Goal: Task Accomplishment & Management: Manage account settings

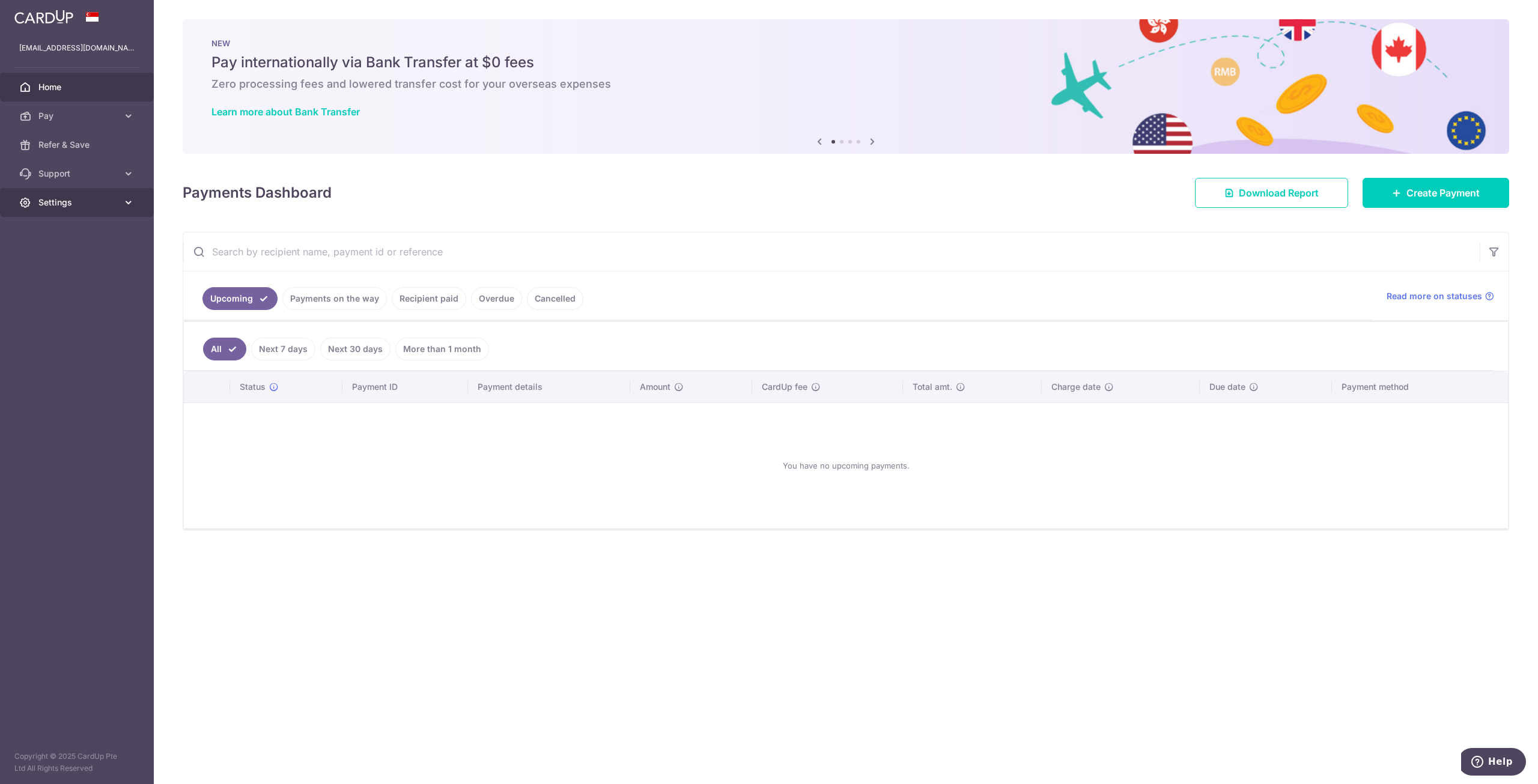
click at [75, 204] on span "Settings" at bounding box center [78, 202] width 79 height 12
click at [81, 234] on span "Account" at bounding box center [78, 232] width 79 height 12
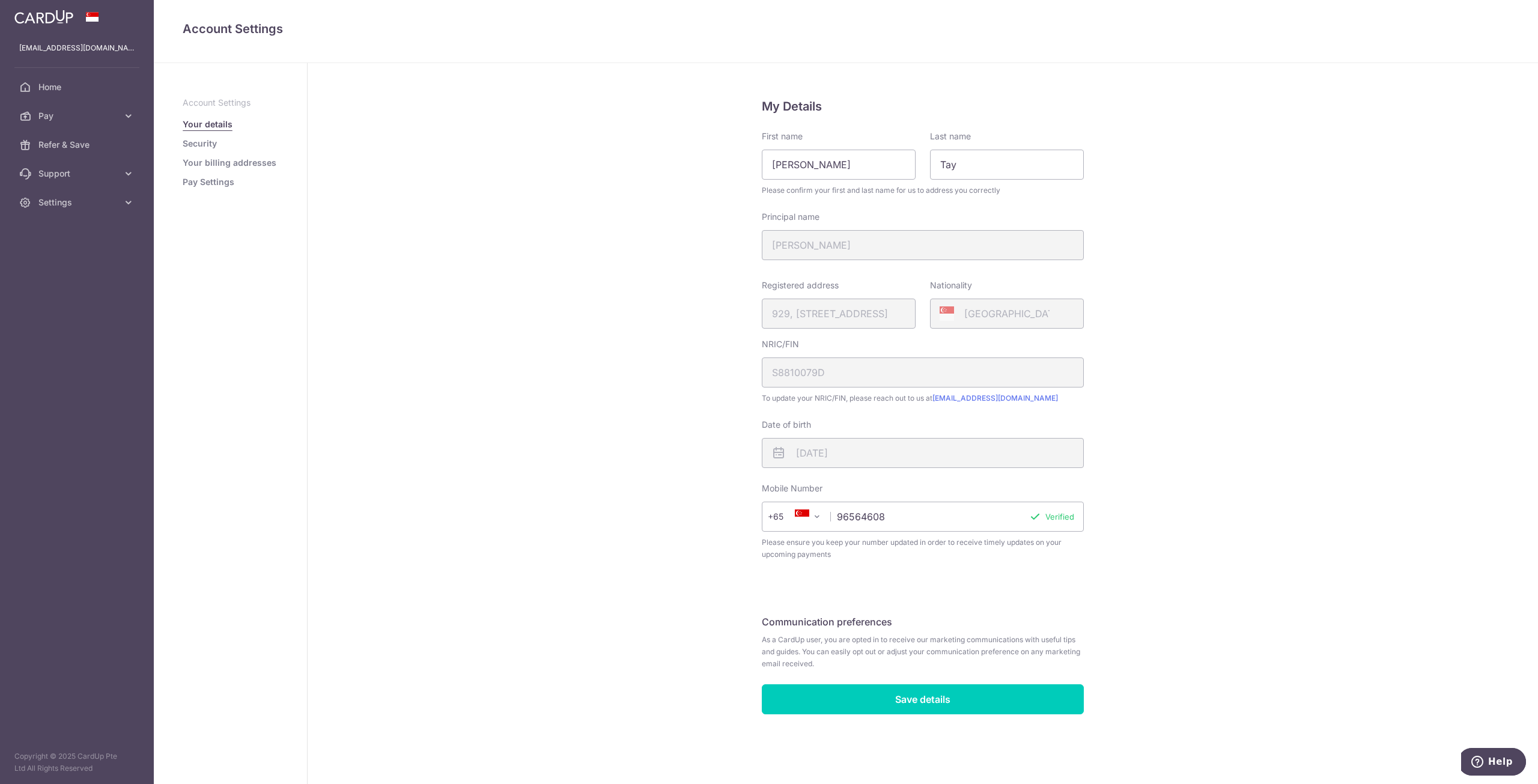
click at [205, 142] on link "Security" at bounding box center [199, 143] width 34 height 12
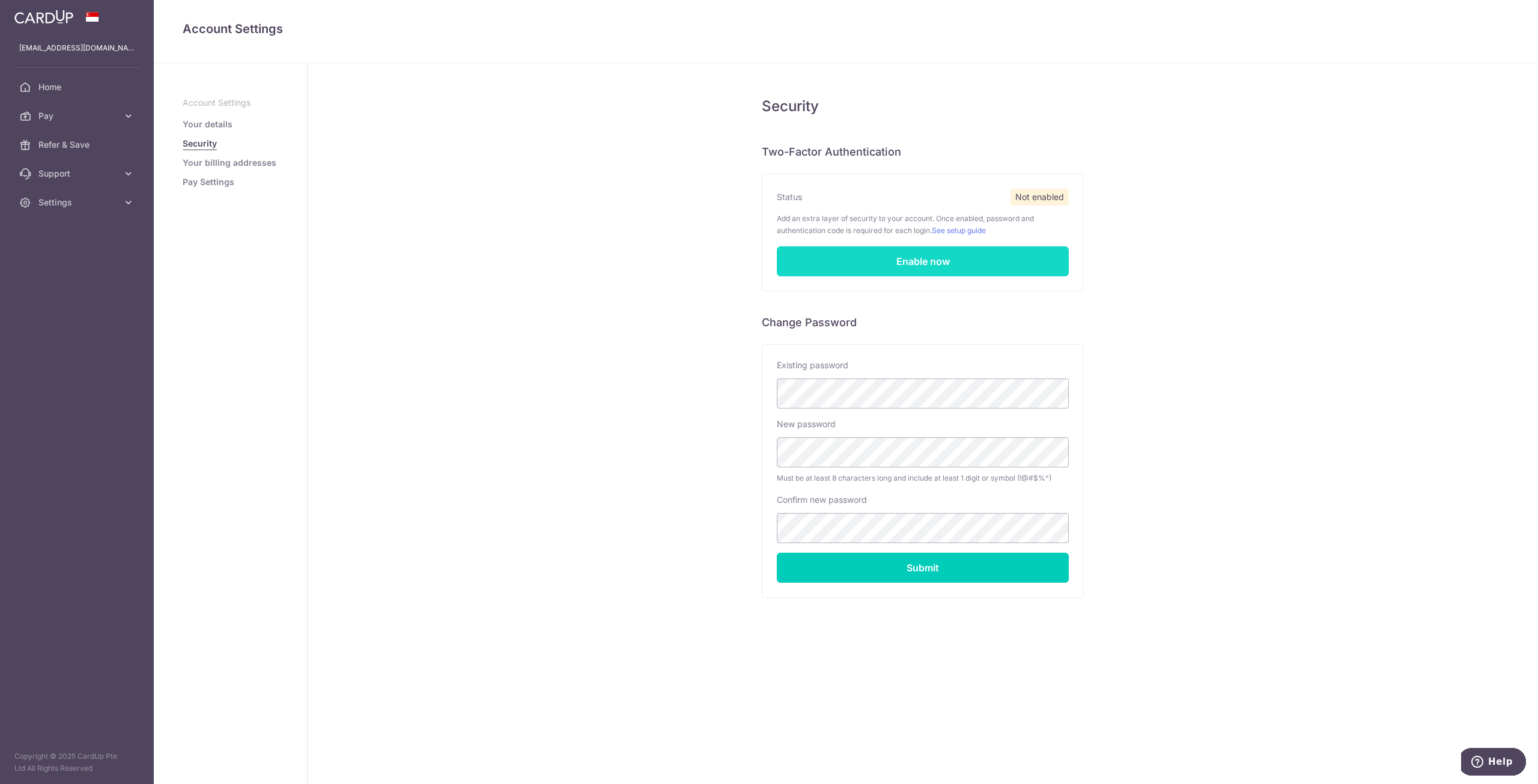
click at [1026, 265] on link "Enable now" at bounding box center [922, 261] width 292 height 30
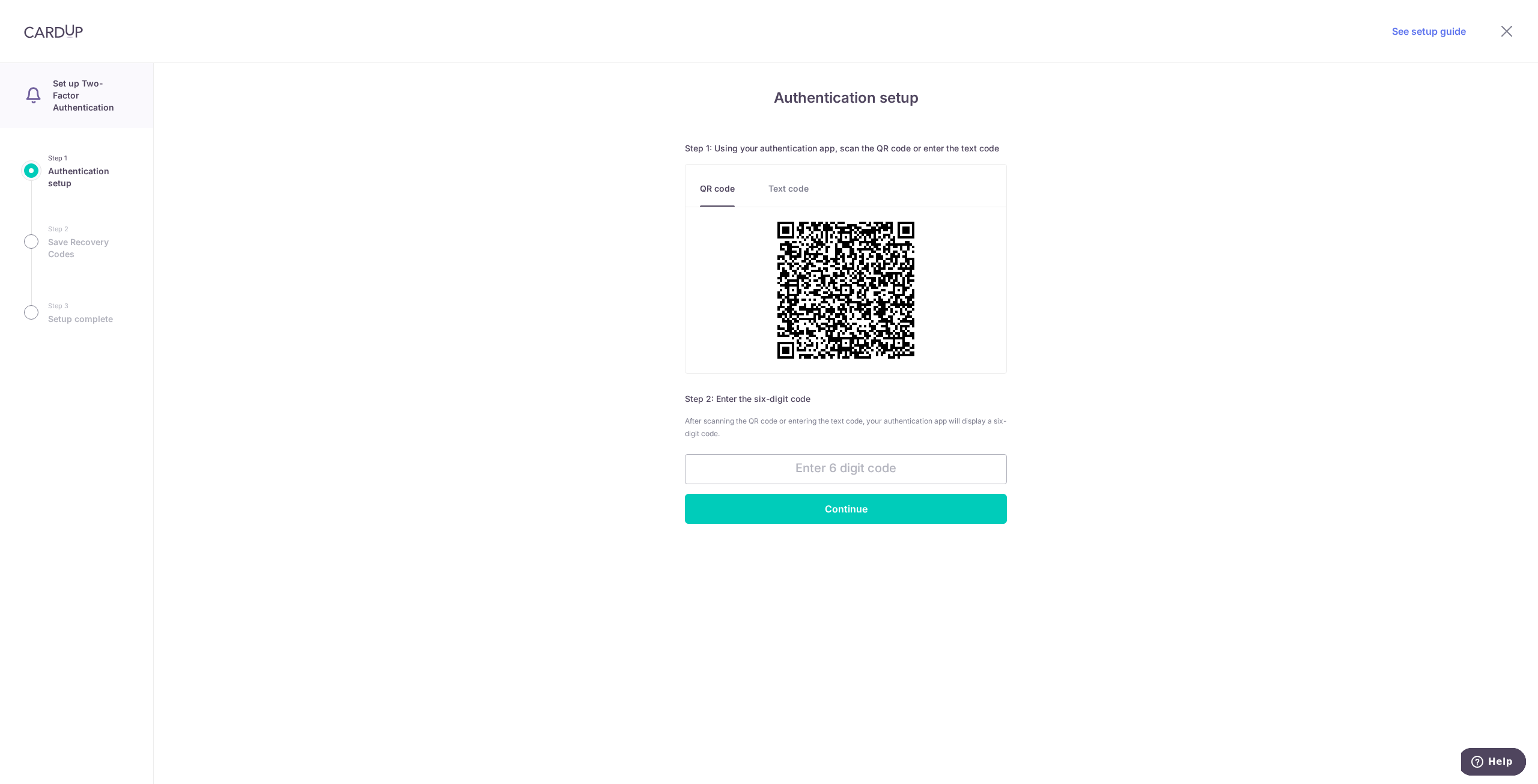
click at [789, 192] on link "Text code" at bounding box center [788, 195] width 40 height 24
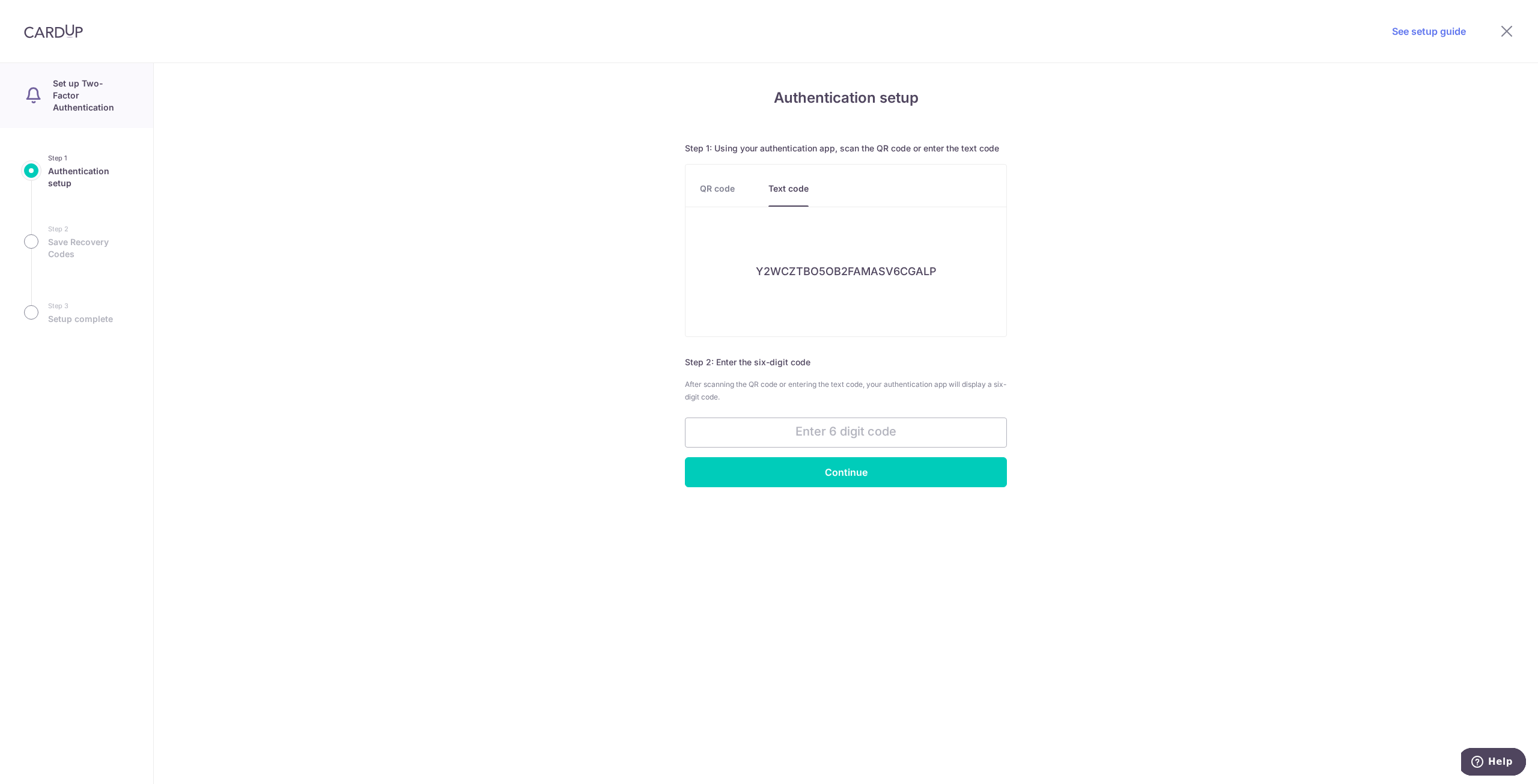
click at [721, 190] on link "QR code" at bounding box center [717, 195] width 35 height 24
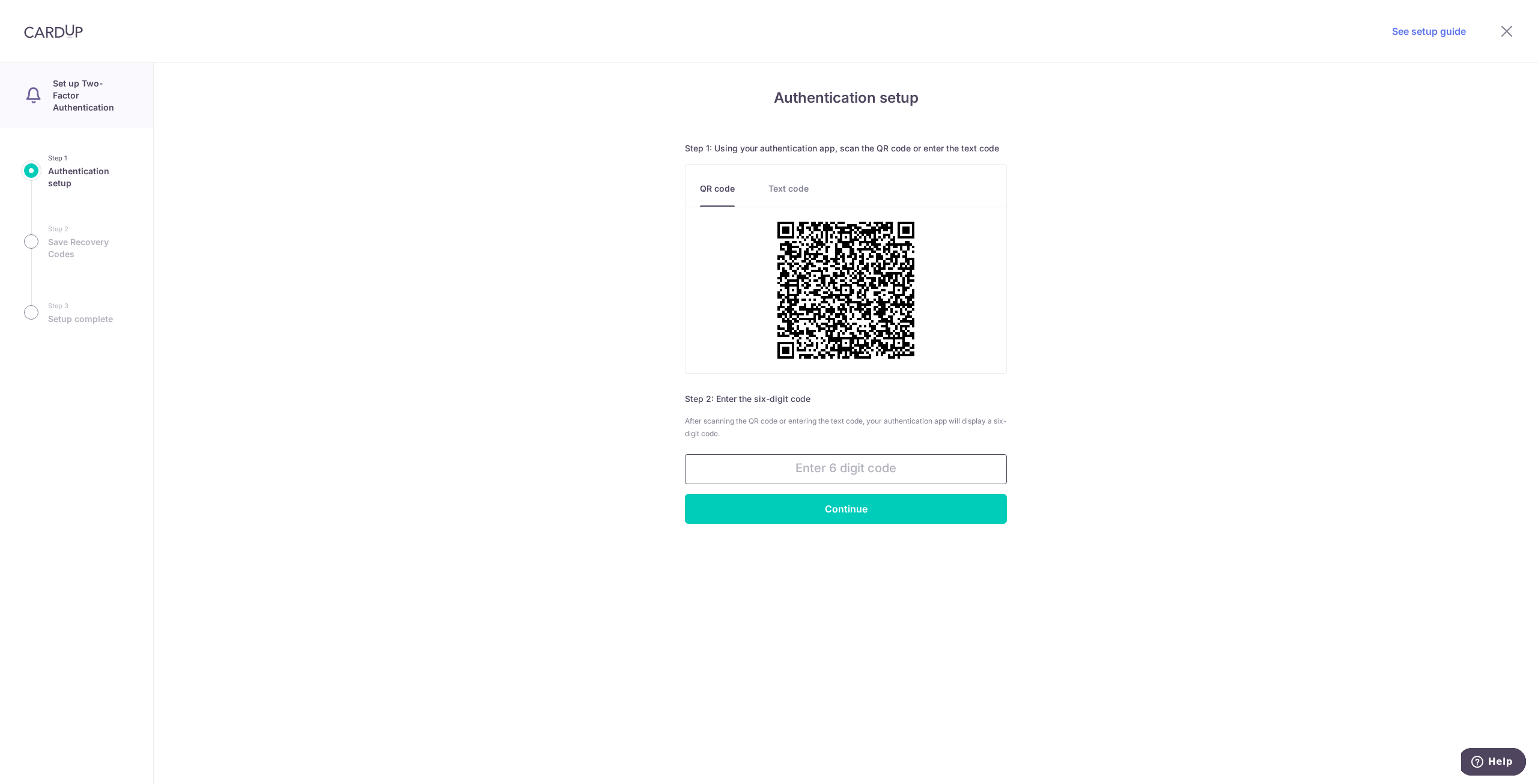
click at [962, 470] on input "text" at bounding box center [846, 469] width 322 height 30
type input "222075"
click at [943, 515] on input "Continue" at bounding box center [846, 509] width 322 height 30
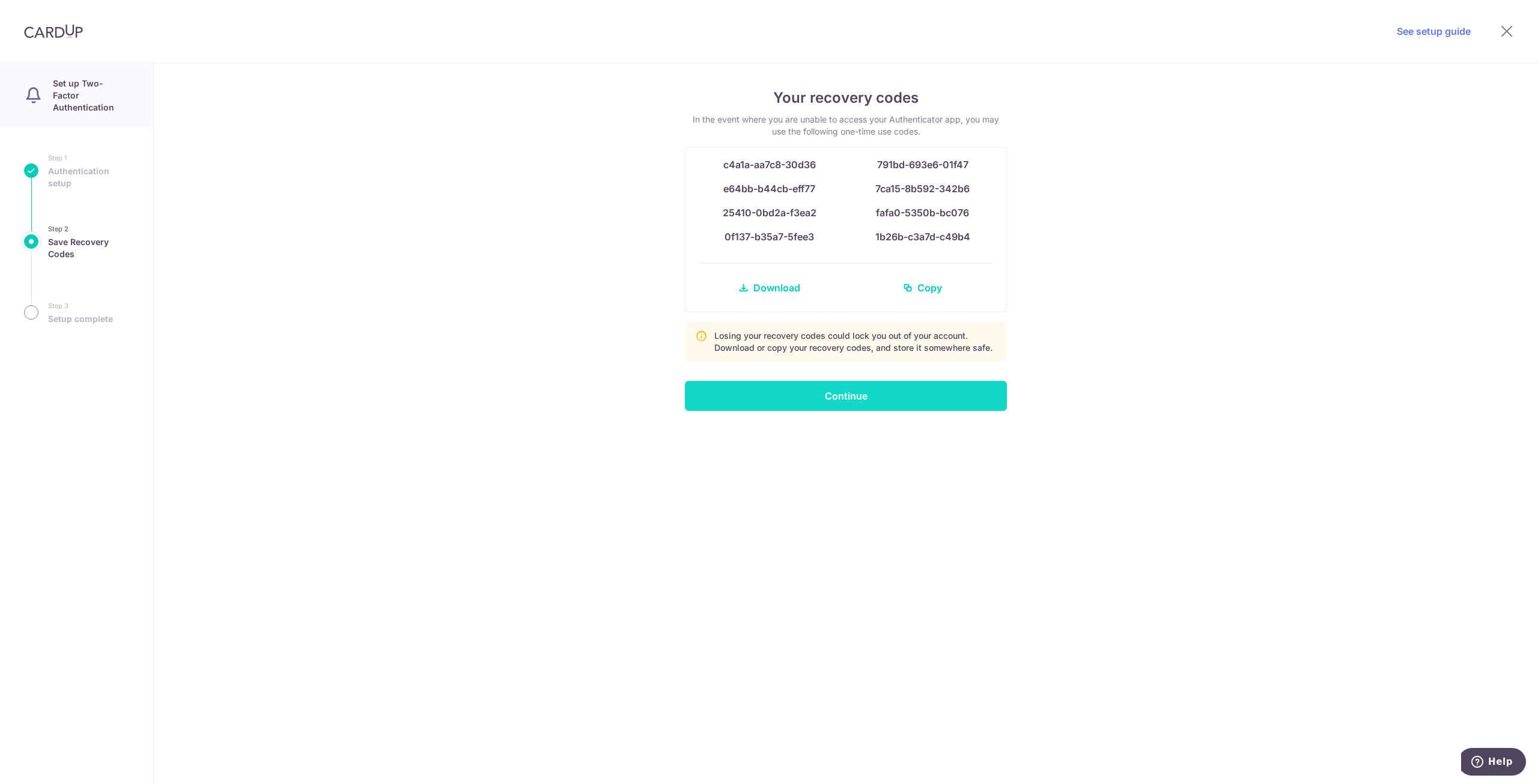
click at [941, 399] on input "Continue" at bounding box center [846, 396] width 322 height 30
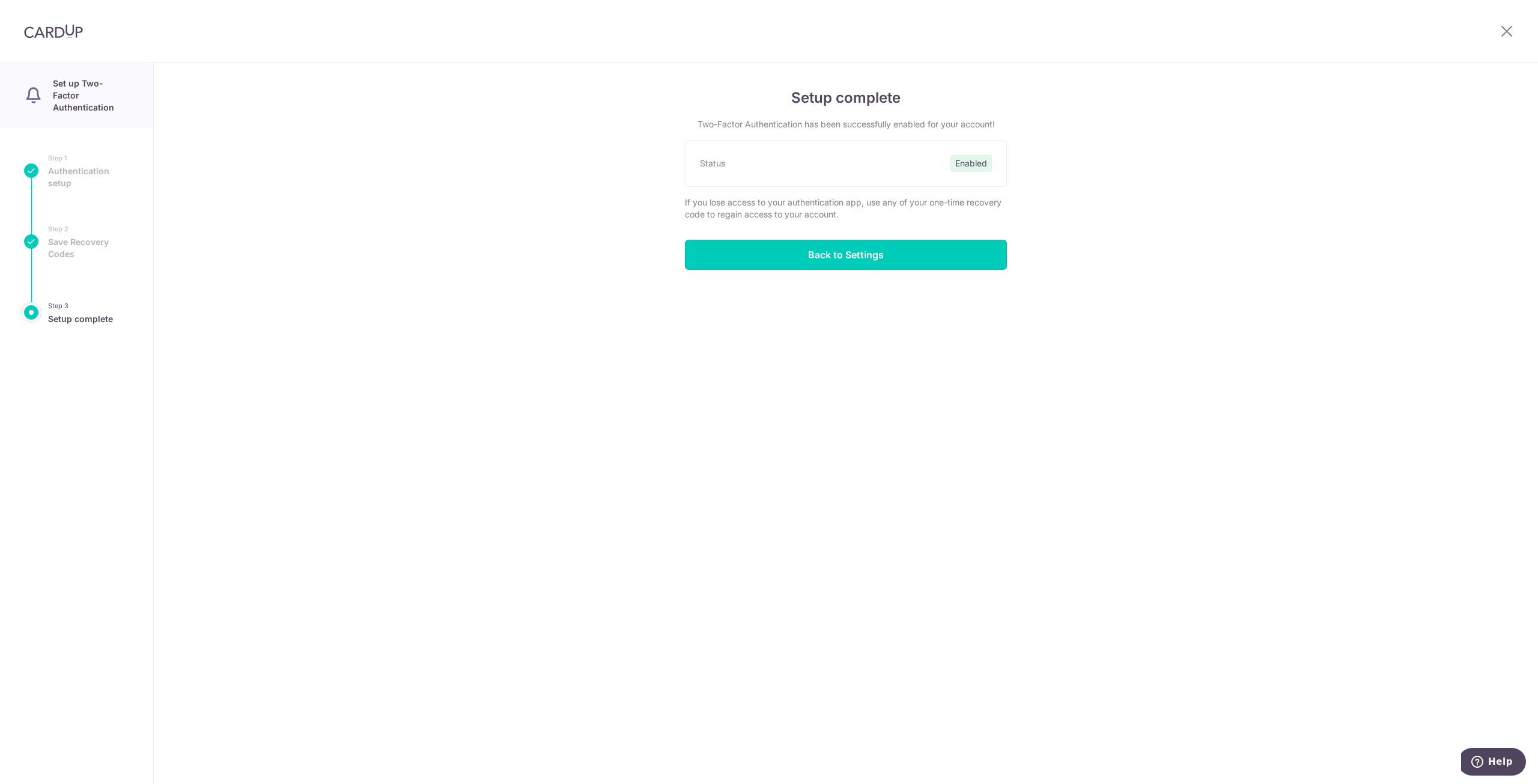
click at [864, 257] on input "Back to Settings" at bounding box center [846, 255] width 322 height 30
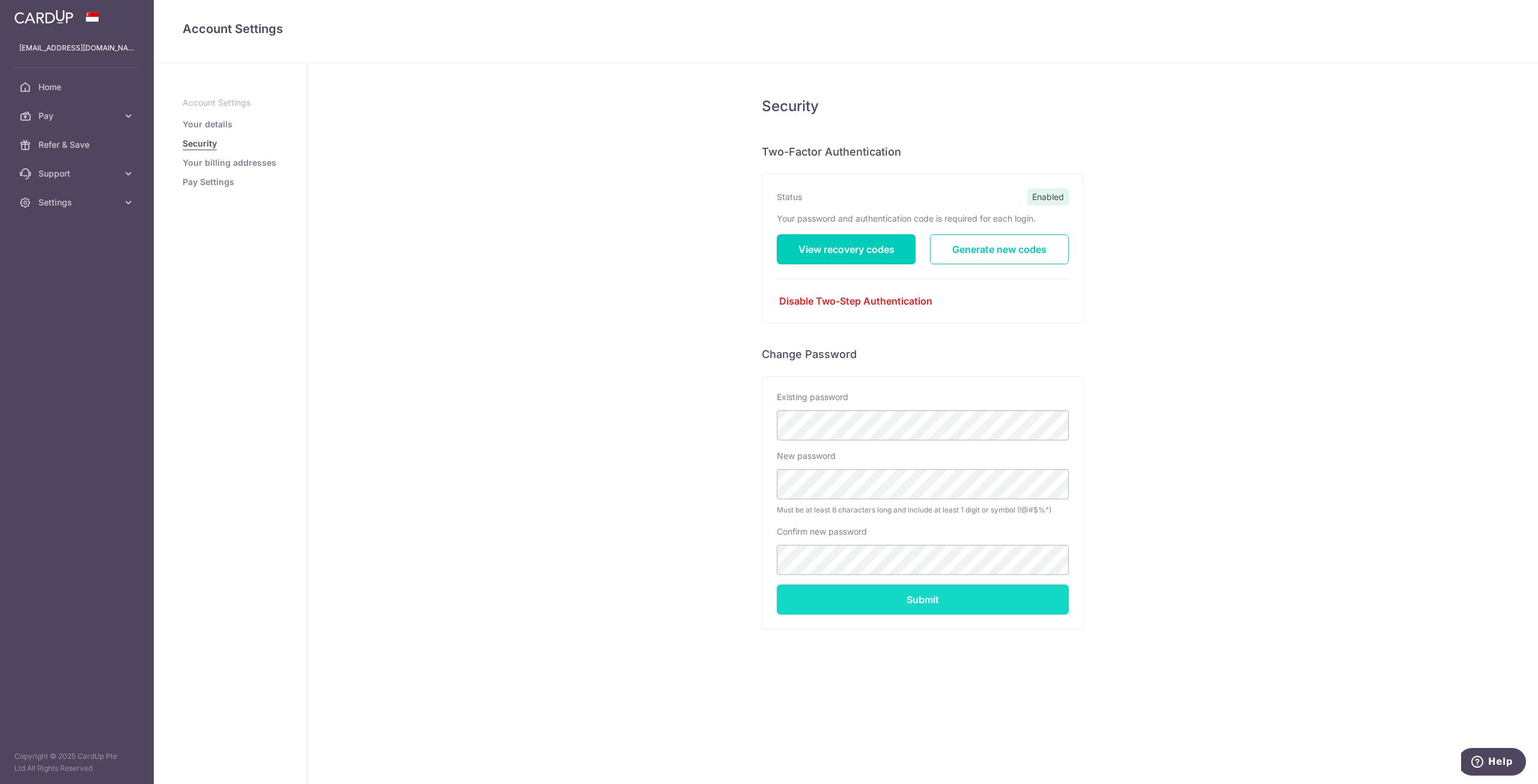
click at [1039, 604] on input "Submit" at bounding box center [922, 600] width 292 height 30
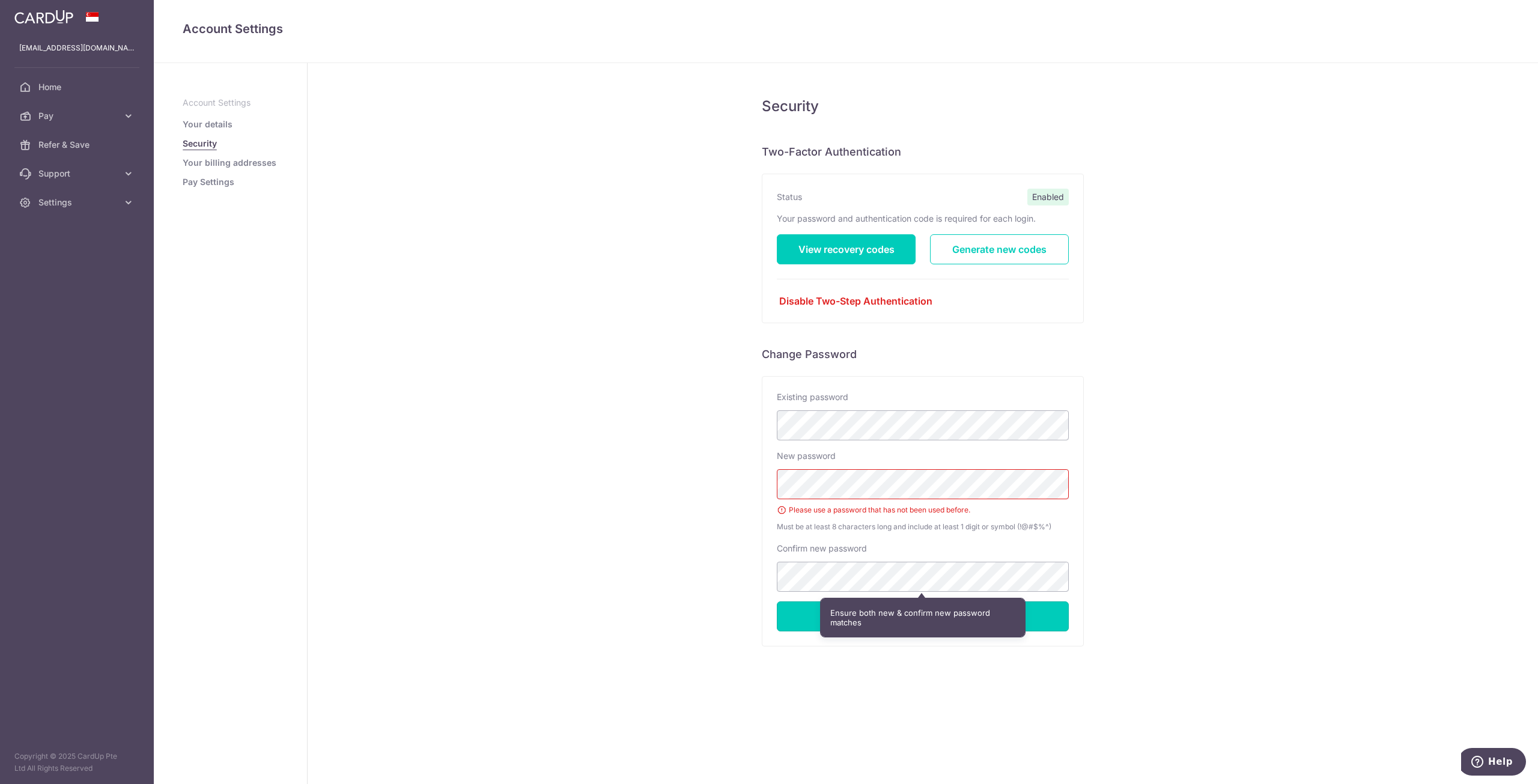
drag, startPoint x: 1044, startPoint y: 622, endPoint x: 1060, endPoint y: 681, distance: 61.1
click at [1044, 622] on input "Submit" at bounding box center [922, 616] width 292 height 30
click at [243, 154] on ul "Account Settings Your details Security Your billing addresses Pay Settings" at bounding box center [230, 142] width 96 height 91
click at [245, 166] on link "Your billing addresses" at bounding box center [229, 163] width 94 height 12
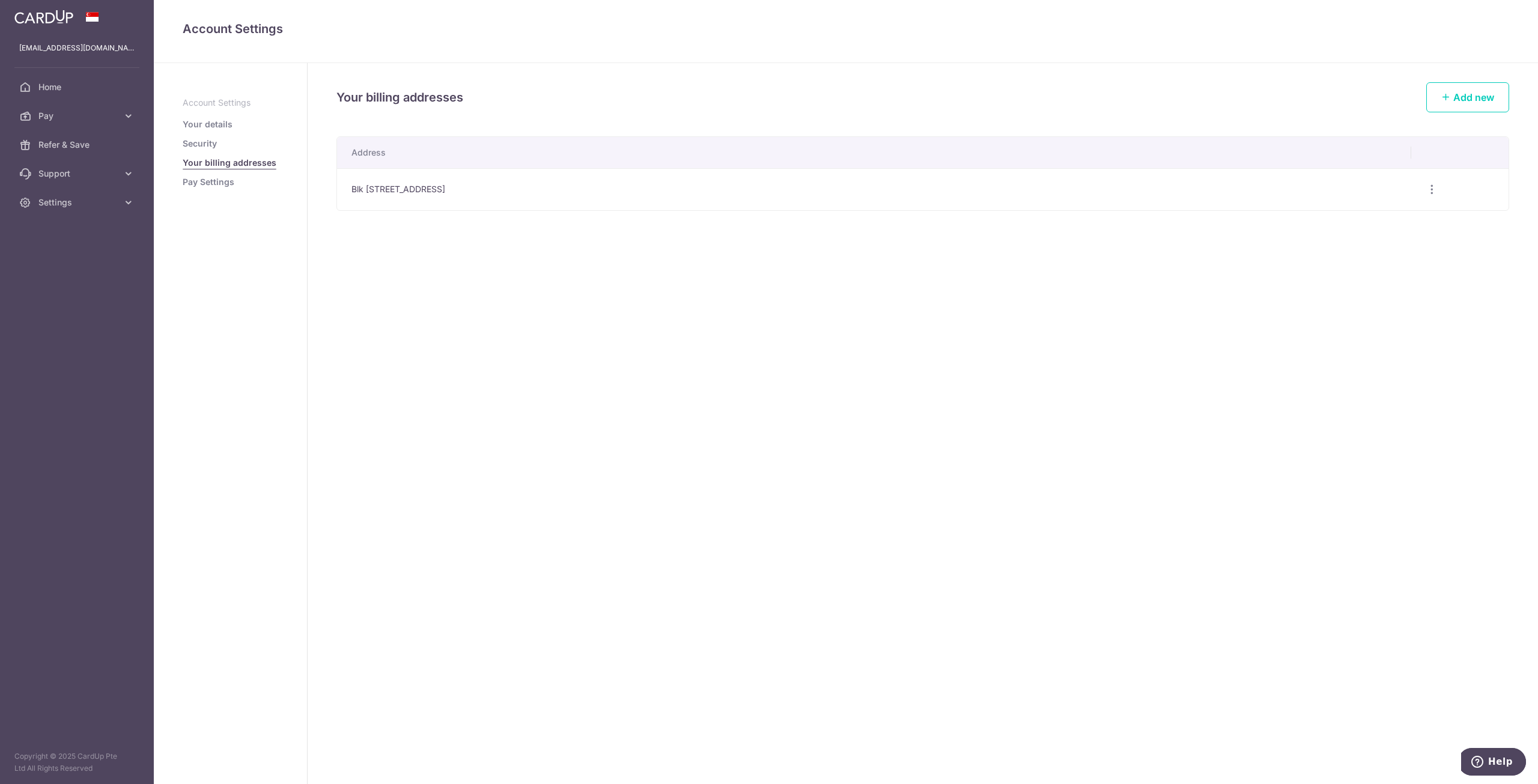
click at [208, 177] on link "Pay Settings" at bounding box center [208, 182] width 51 height 12
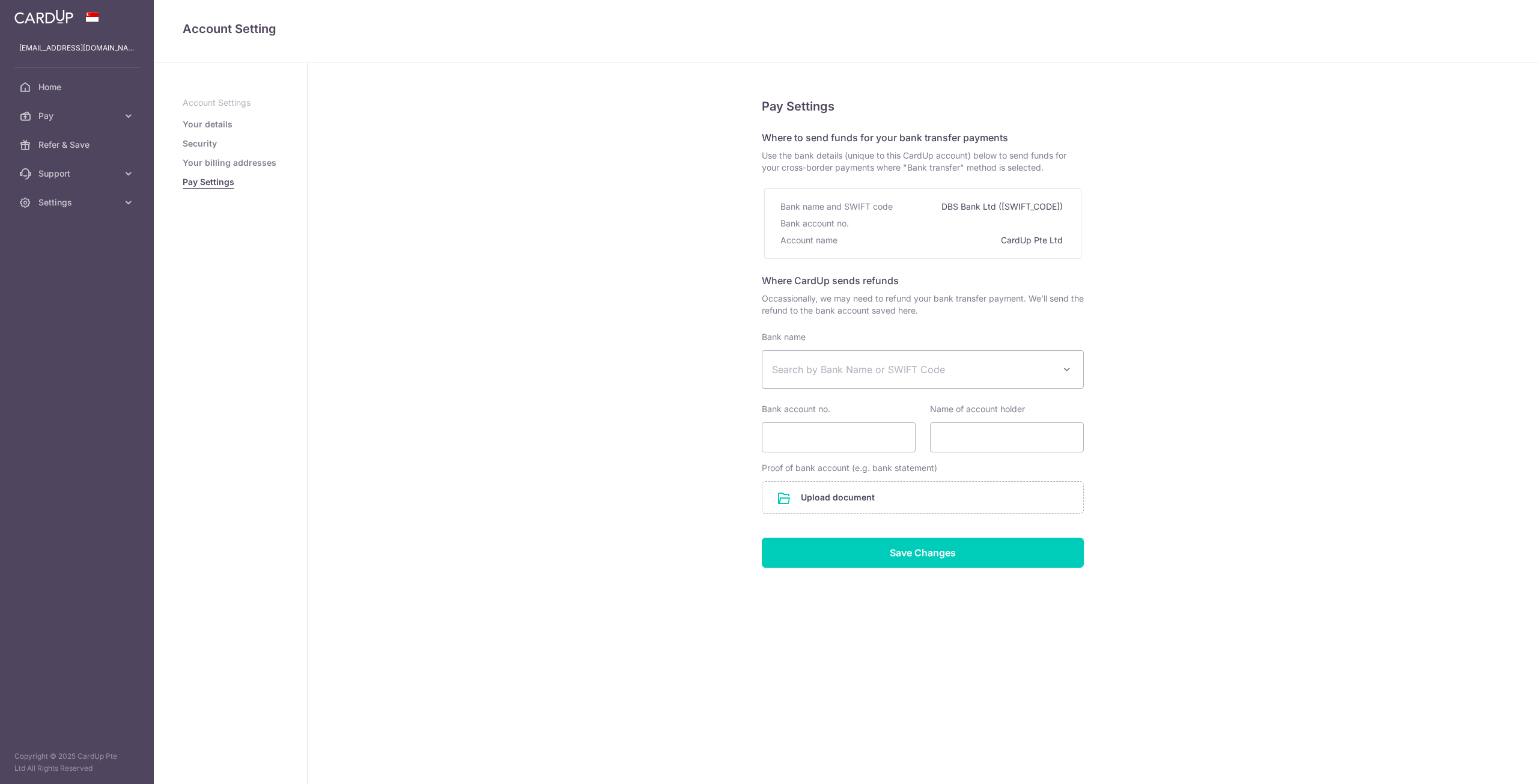
select select
click at [211, 128] on link "Your details" at bounding box center [208, 125] width 50 height 12
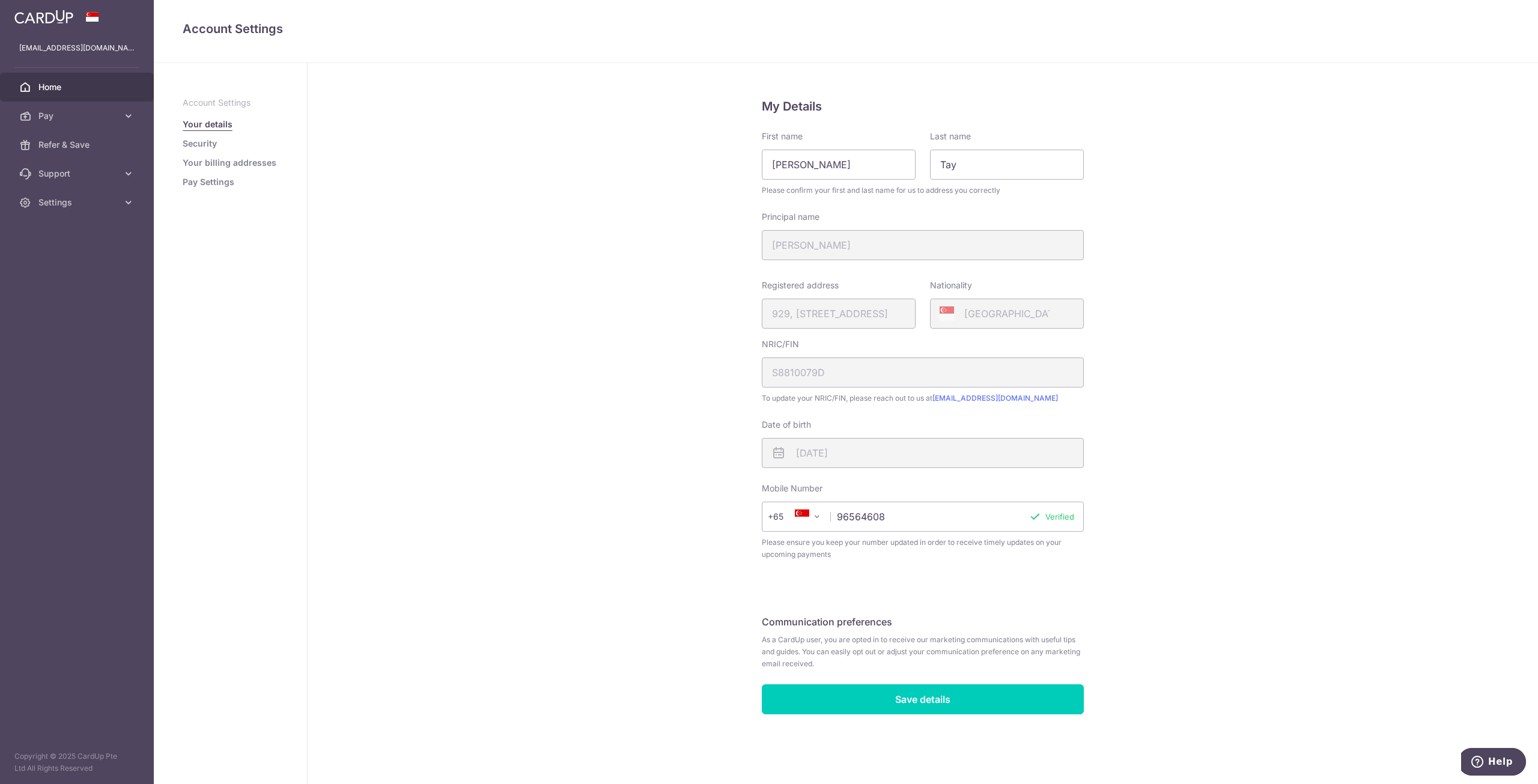
click at [91, 82] on span "Home" at bounding box center [78, 87] width 79 height 12
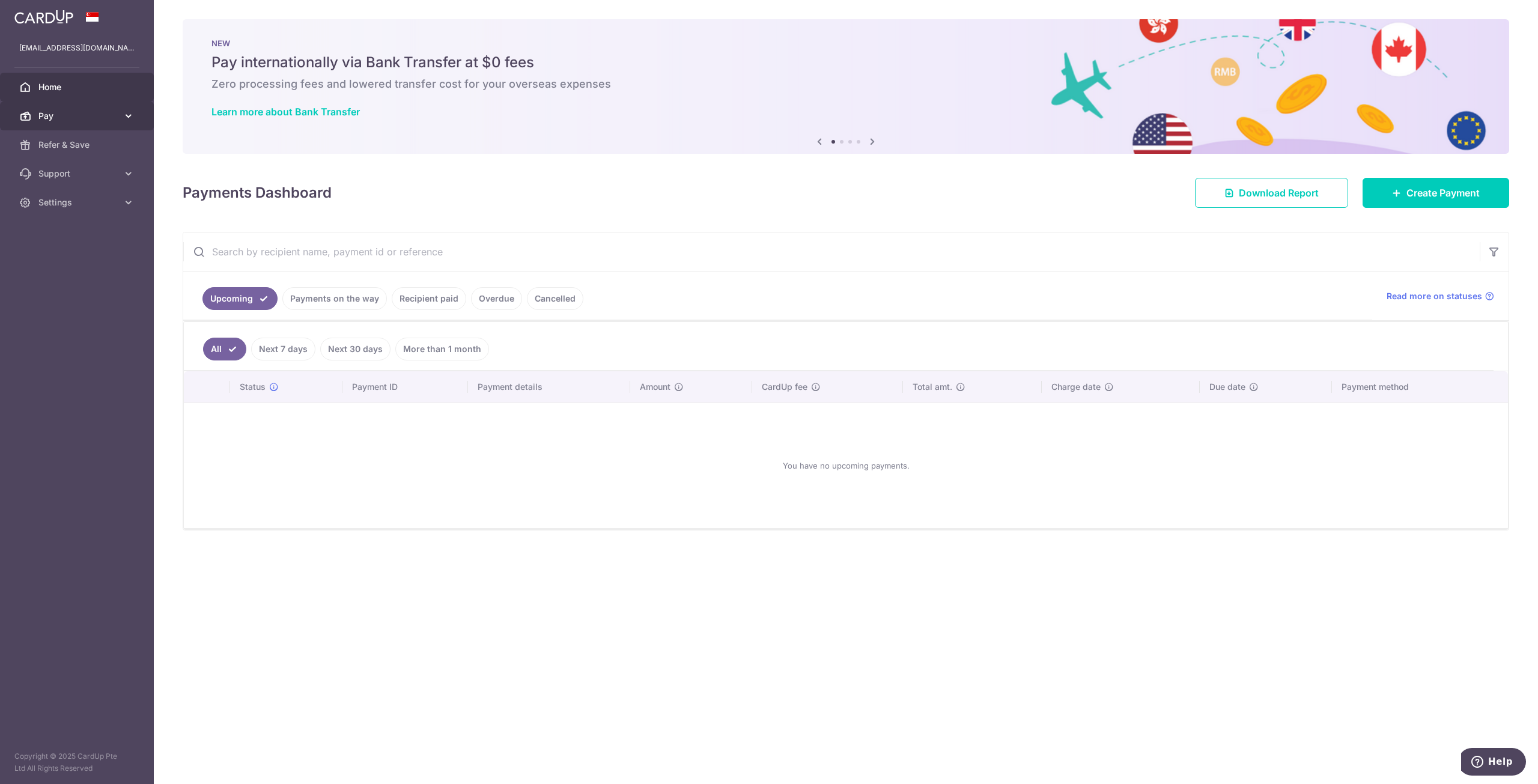
click at [118, 120] on link "Pay" at bounding box center [77, 116] width 154 height 29
click at [112, 275] on span "Support" at bounding box center [78, 275] width 79 height 12
click at [96, 377] on span "Settings" at bounding box center [78, 377] width 79 height 12
click at [82, 406] on span "Account" at bounding box center [78, 405] width 79 height 12
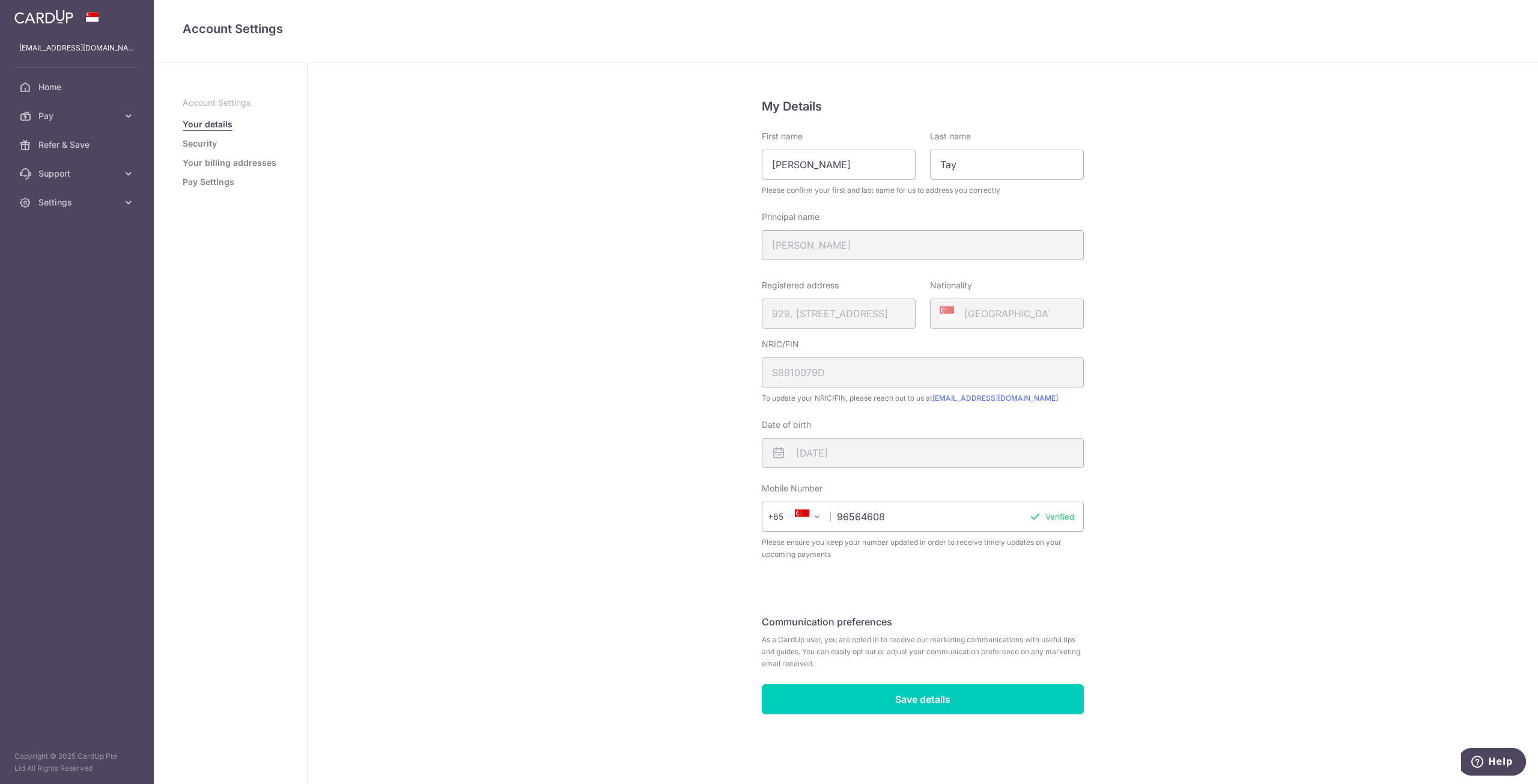
click at [914, 375] on div "NRIC/FIN S8810079D" at bounding box center [922, 362] width 322 height 49
click at [210, 145] on link "Security" at bounding box center [199, 143] width 34 height 12
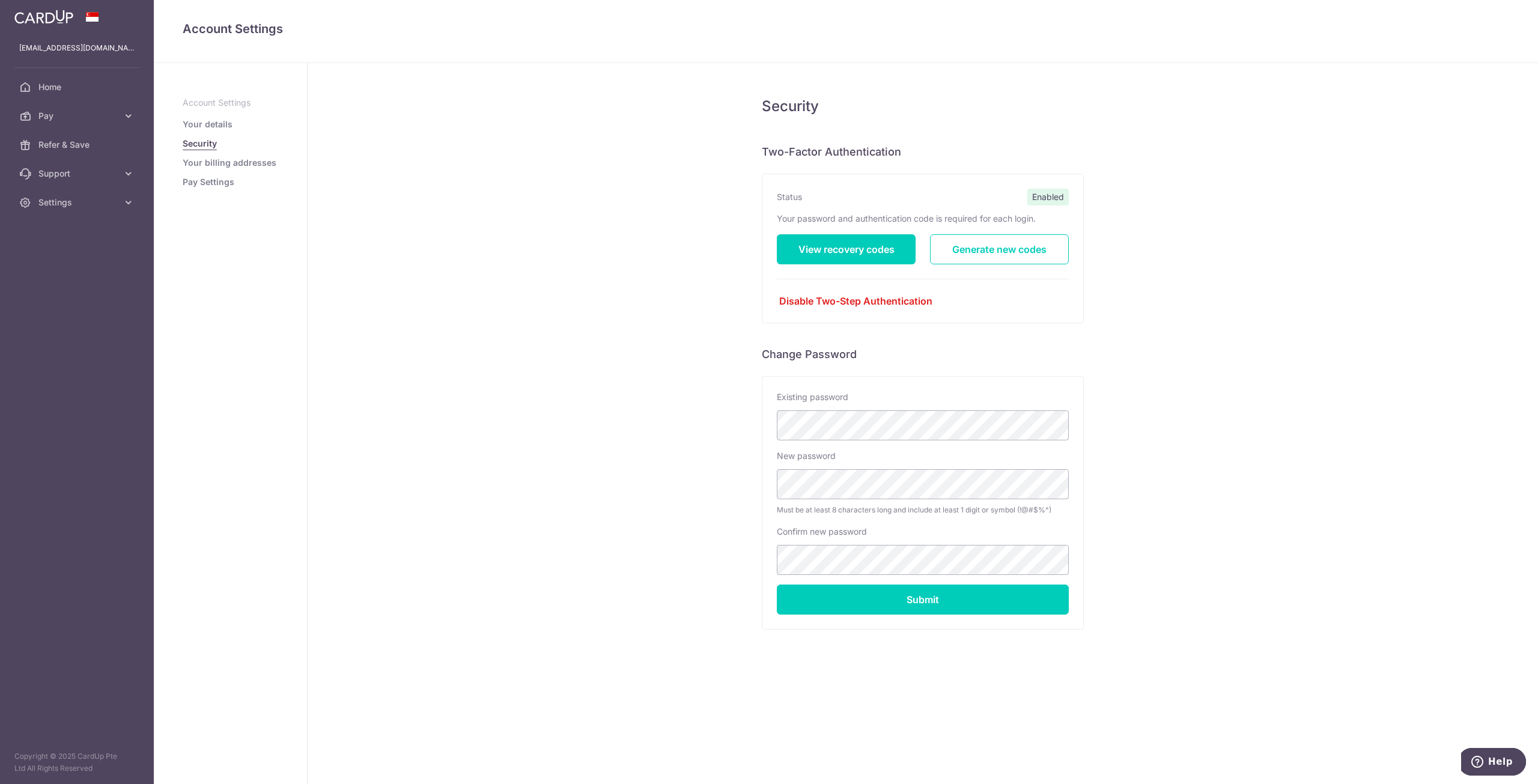
click at [230, 161] on link "Your billing addresses" at bounding box center [229, 163] width 94 height 12
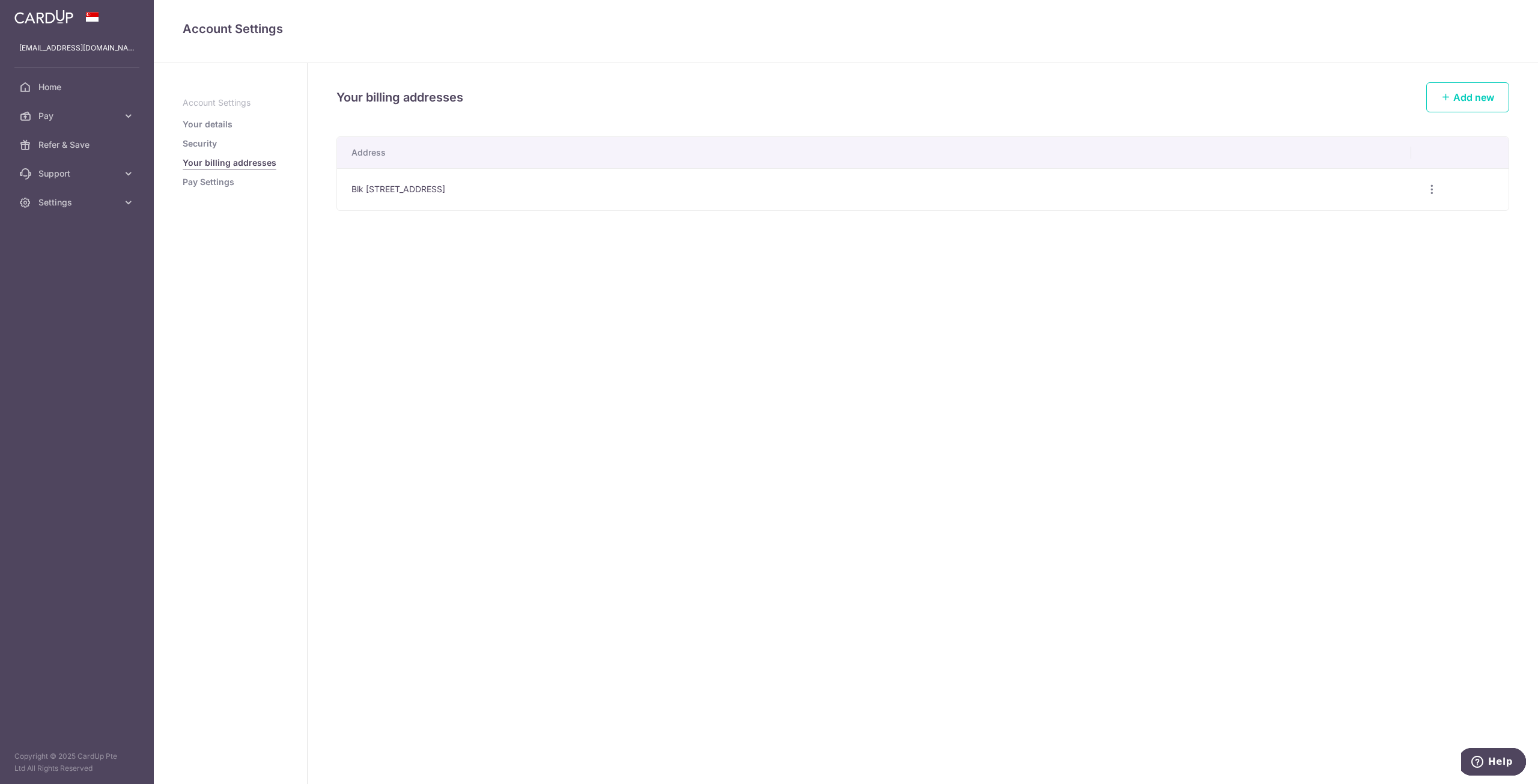
click at [200, 143] on link "Security" at bounding box center [199, 143] width 34 height 12
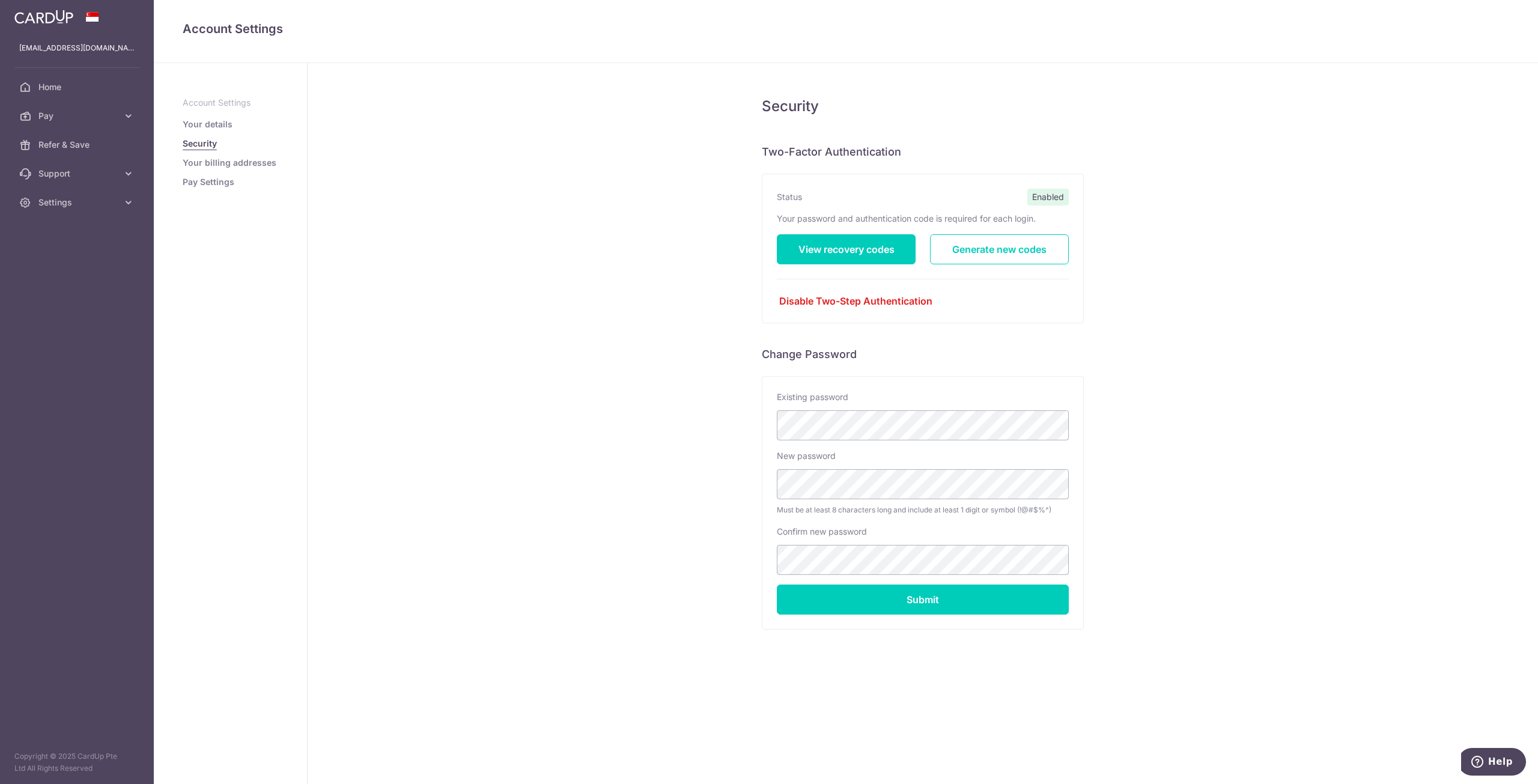
click at [223, 186] on link "Pay Settings" at bounding box center [208, 182] width 51 height 12
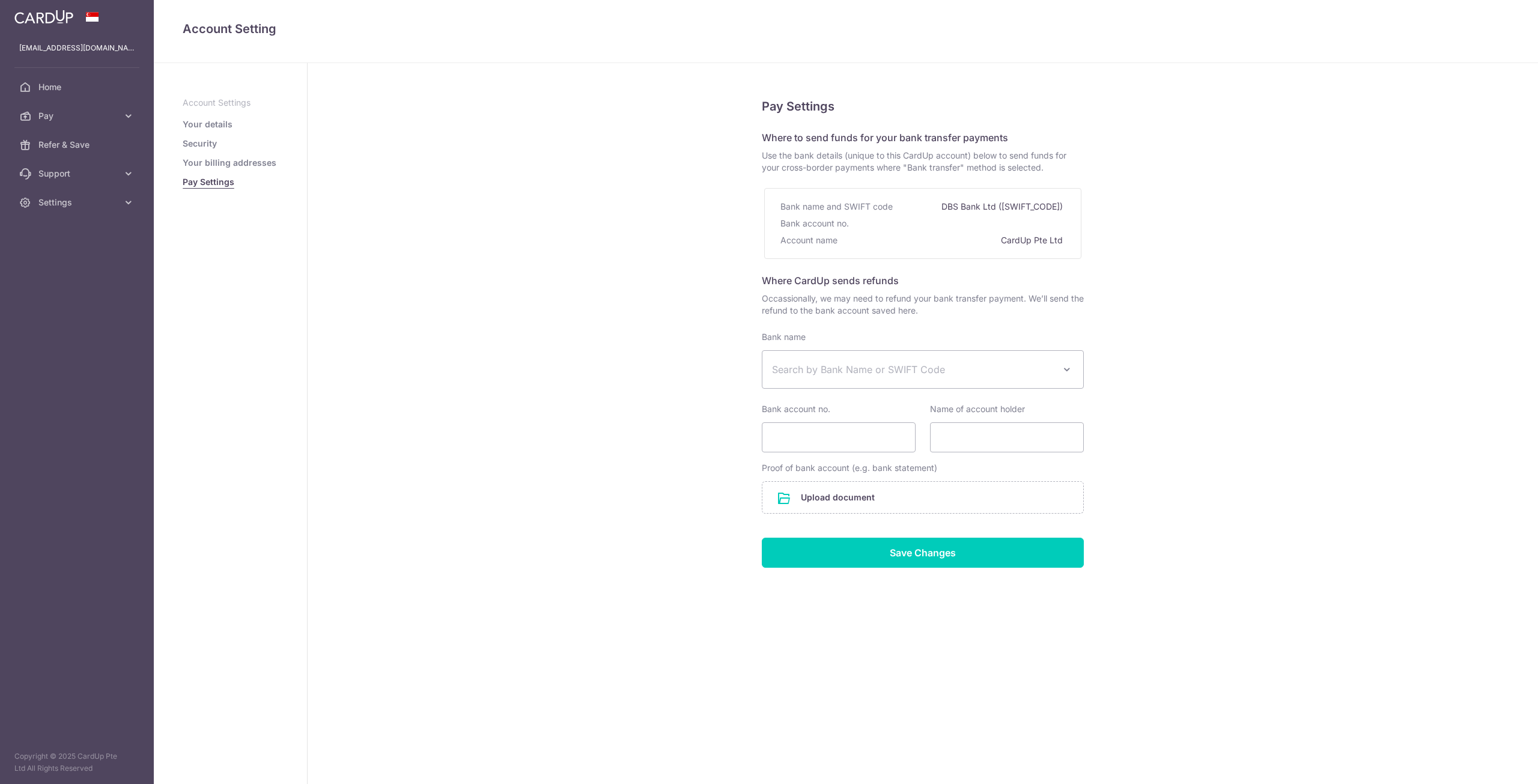
select select
click at [78, 93] on link "Home" at bounding box center [77, 87] width 154 height 29
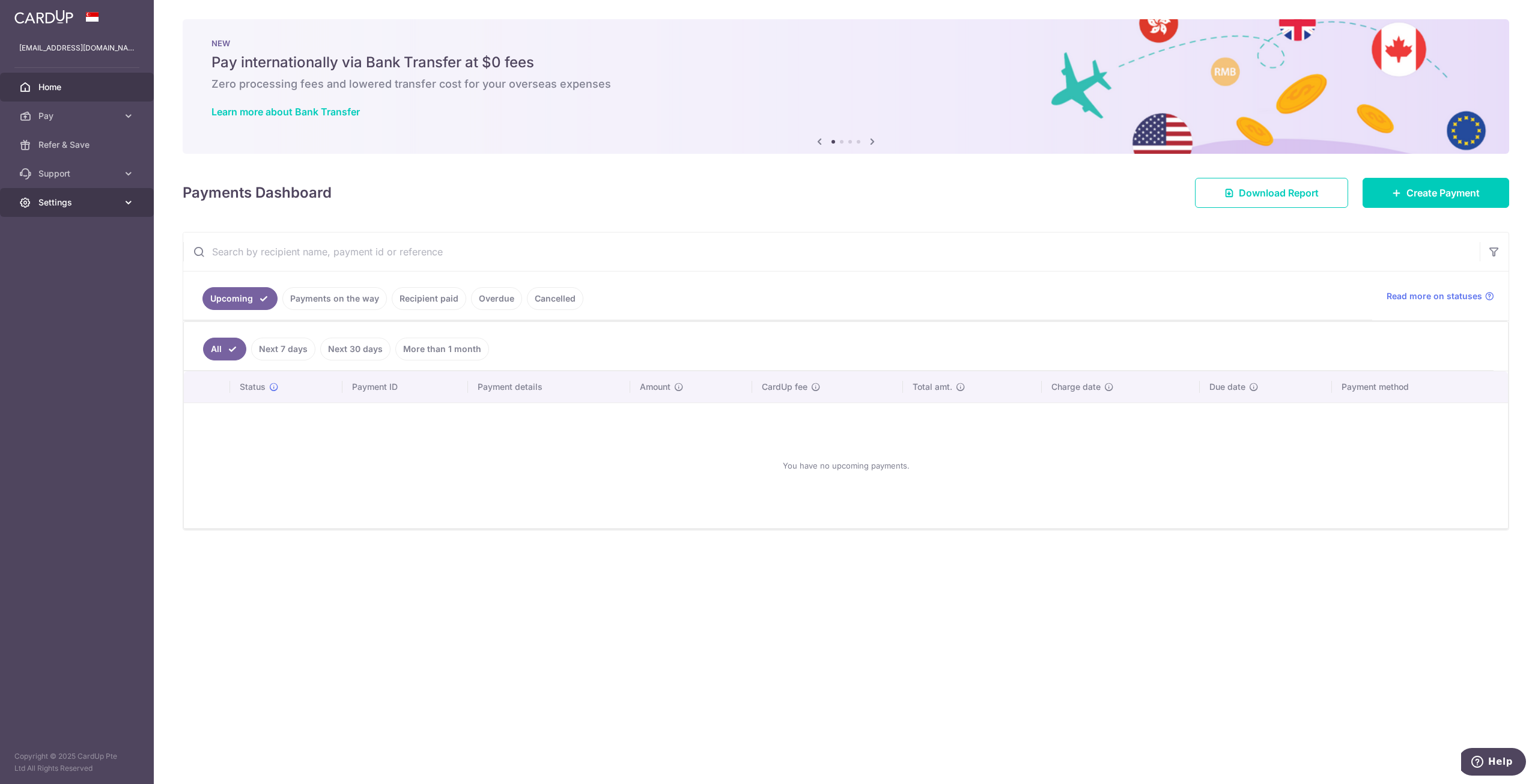
click at [122, 204] on link "Settings" at bounding box center [77, 202] width 154 height 29
click at [100, 175] on span "Support" at bounding box center [78, 174] width 79 height 12
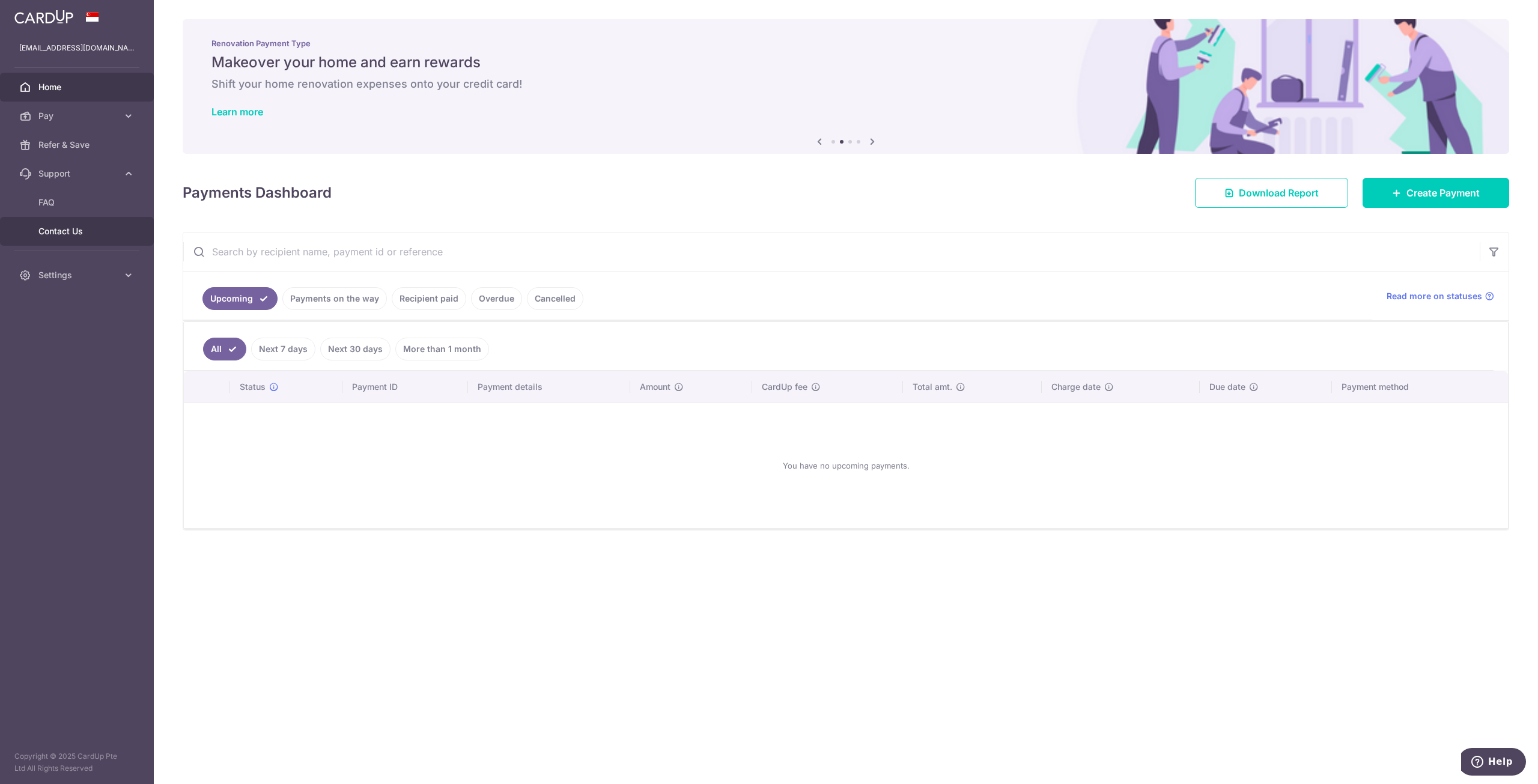
click at [78, 228] on span "Contact Us" at bounding box center [78, 232] width 79 height 12
click at [87, 278] on span "Settings" at bounding box center [78, 275] width 79 height 12
click at [68, 340] on link "Logout" at bounding box center [77, 333] width 154 height 29
